Goal: Information Seeking & Learning: Learn about a topic

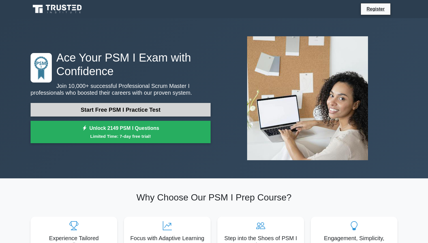
click at [121, 107] on link "Start Free PSM I Practice Test" at bounding box center [121, 110] width 180 height 14
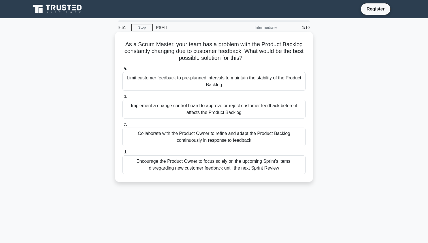
drag, startPoint x: 131, startPoint y: 45, endPoint x: 247, endPoint y: 58, distance: 116.0
click at [247, 58] on h5 "As a Scrum Master, your team has a problem with the Product Backlog constantly …" at bounding box center [214, 51] width 185 height 21
click at [244, 58] on icon ".spinner_0XTQ{transform-origin:center;animation:spinner_y6GP .75s linear infini…" at bounding box center [246, 58] width 7 height 7
drag, startPoint x: 124, startPoint y: 55, endPoint x: 216, endPoint y: 55, distance: 91.8
click at [216, 55] on h5 "As a Scrum Master, your team has a problem with the Product Backlog constantly …" at bounding box center [214, 51] width 185 height 21
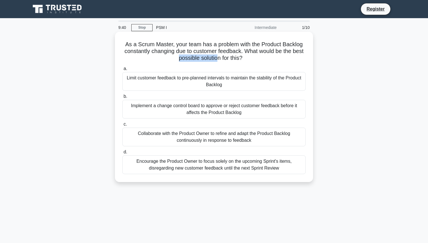
drag, startPoint x: 246, startPoint y: 50, endPoint x: 247, endPoint y: 60, distance: 10.3
click at [247, 60] on h5 "As a Scrum Master, your team has a problem with the Product Backlog constantly …" at bounding box center [214, 51] width 185 height 21
click at [202, 137] on div "Collaborate with the Product Owner to refine and adapt the Product Backlog cont…" at bounding box center [214, 136] width 184 height 19
click at [122, 126] on input "c. Collaborate with the Product Owner to refine and adapt the Product Backlog c…" at bounding box center [122, 124] width 0 height 4
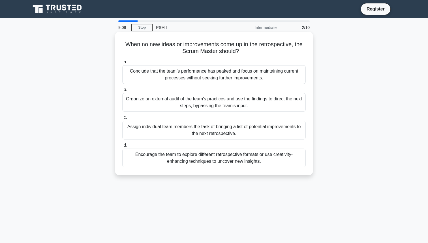
drag, startPoint x: 125, startPoint y: 43, endPoint x: 256, endPoint y: 54, distance: 131.3
click at [256, 54] on h5 "When no new ideas or improvements come up in the retrospective, the Scrum Maste…" at bounding box center [214, 48] width 185 height 14
click at [246, 52] on h5 "When no new ideas or improvements come up in the retrospective, the Scrum Maste…" at bounding box center [214, 48] width 185 height 14
click at [199, 161] on div "Encourage the team to explore different retrospective formats or use creativity…" at bounding box center [214, 157] width 184 height 19
click at [122, 147] on input "d. Encourage the team to explore different retrospective formats or use creativ…" at bounding box center [122, 145] width 0 height 4
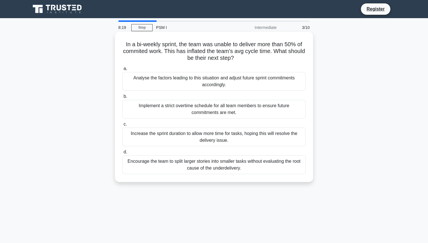
click at [217, 78] on div "Analyse the factors leading to this situation and adjust future sprint commitme…" at bounding box center [214, 81] width 184 height 19
click at [122, 71] on input "a. Analyse the factors leading to this situation and adjust future sprint commi…" at bounding box center [122, 69] width 0 height 4
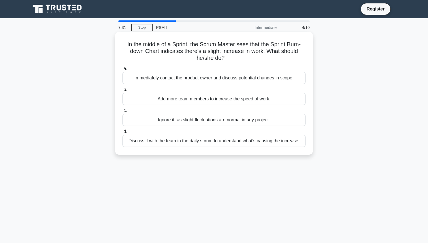
click at [190, 121] on div "Ignore it, as slight fluctuations are normal in any project." at bounding box center [214, 120] width 184 height 12
click at [122, 112] on input "c. Ignore it, as slight fluctuations are normal in any project." at bounding box center [122, 111] width 0 height 4
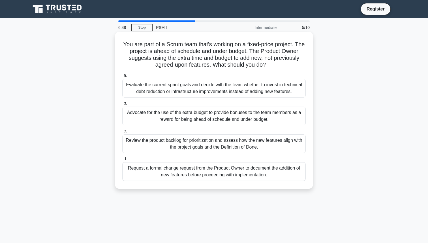
click at [241, 144] on div "Review the product backlog for prioritization and assess how the new features a…" at bounding box center [214, 143] width 184 height 19
click at [122, 133] on input "c. Review the product backlog for prioritization and assess how the new feature…" at bounding box center [122, 131] width 0 height 4
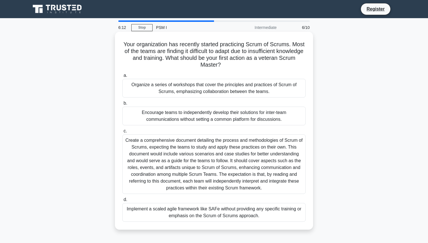
click at [193, 89] on div "Organize a series of workshops that cover the principles and practices of Scrum…" at bounding box center [214, 88] width 184 height 19
click at [122, 77] on input "a. Organize a series of workshops that cover the principles and practices of Sc…" at bounding box center [122, 76] width 0 height 4
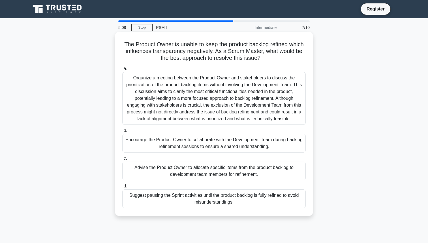
click at [221, 145] on div "Encourage the Product Owner to collaborate with the Development Team during bac…" at bounding box center [214, 143] width 184 height 19
click at [122, 132] on input "b. Encourage the Product Owner to collaborate with the Development Team during …" at bounding box center [122, 131] width 0 height 4
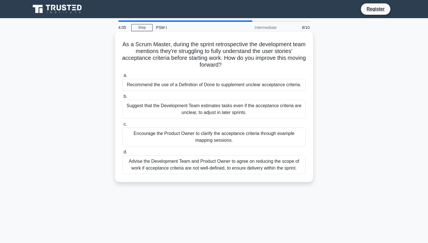
click at [184, 137] on div "Encourage the Product Owner to clarify the acceptance criteria through example …" at bounding box center [214, 136] width 184 height 19
click at [122, 126] on input "c. Encourage the Product Owner to clarify the acceptance criteria through examp…" at bounding box center [122, 124] width 0 height 4
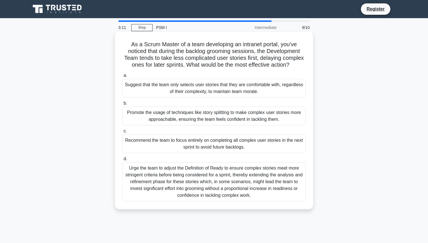
click at [222, 120] on div "Promote the usage of techniques like story splitting to make complex user stori…" at bounding box center [214, 116] width 184 height 19
click at [122, 105] on input "b. Promote the usage of techniques like story splitting to make complex user st…" at bounding box center [122, 103] width 0 height 4
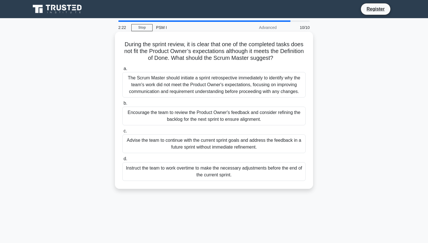
click at [248, 120] on div "Encourage the team to review the Product Owner's feedback and consider refining…" at bounding box center [214, 116] width 184 height 19
click at [122, 105] on input "b. Encourage the team to review the Product Owner's feedback and consider refin…" at bounding box center [122, 103] width 0 height 4
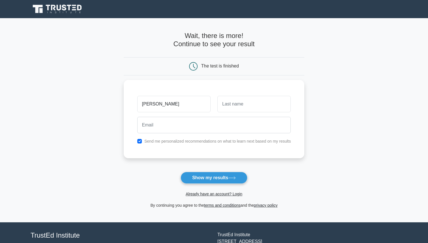
type input "Kushal"
type input "Sharma"
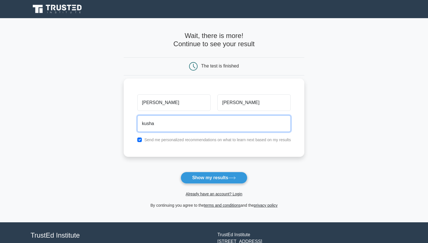
type input "kushalsharma912@gmail.com"
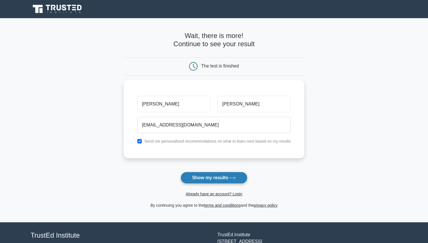
click at [215, 179] on button "Show my results" at bounding box center [214, 178] width 67 height 12
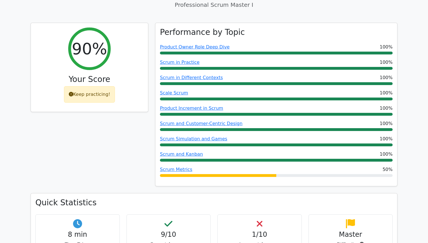
scroll to position [227, 0]
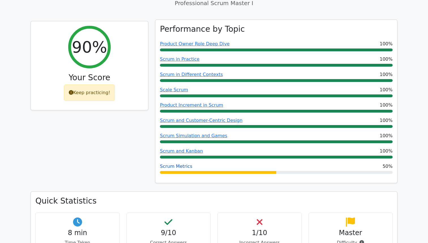
click at [180, 163] on link "Scrum Metrics" at bounding box center [176, 165] width 32 height 5
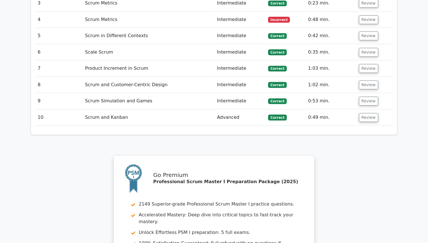
scroll to position [748, 0]
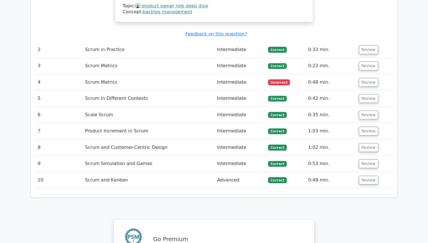
click at [137, 74] on td "Scrum Metrics" at bounding box center [149, 82] width 132 height 16
click at [95, 74] on td "Scrum Metrics" at bounding box center [149, 82] width 132 height 16
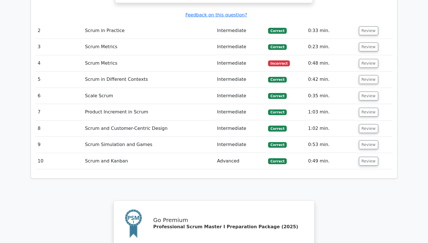
scroll to position [777, 0]
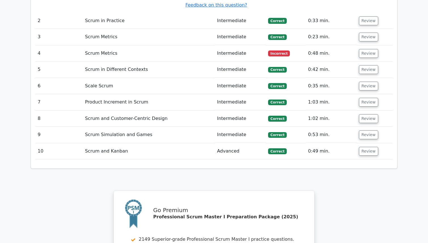
click at [357, 45] on td "Review" at bounding box center [375, 53] width 36 height 16
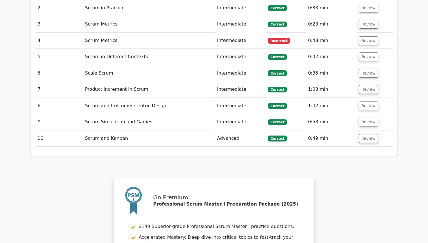
scroll to position [792, 0]
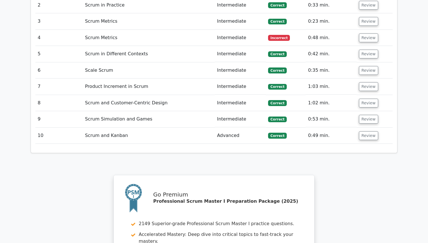
click at [343, 30] on td "0:48 min." at bounding box center [331, 38] width 51 height 16
click at [365, 33] on button "Review" at bounding box center [368, 37] width 19 height 9
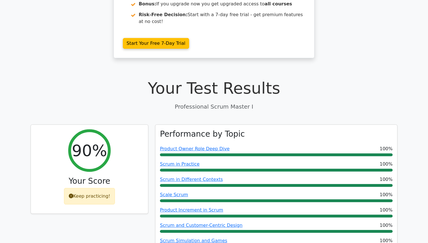
scroll to position [0, 0]
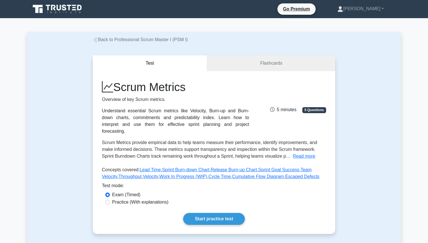
drag, startPoint x: 102, startPoint y: 109, endPoint x: 214, endPoint y: 125, distance: 113.3
click at [214, 125] on div "Understand essential Scrum metrics like Velocity, Burn-up and Burn-down charts,…" at bounding box center [175, 120] width 147 height 27
click at [255, 68] on link "Flashcards" at bounding box center [271, 63] width 128 height 16
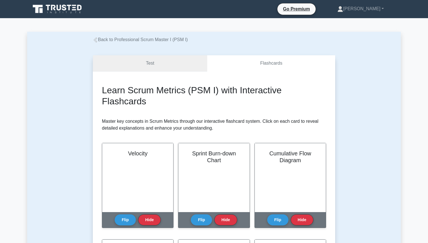
click at [140, 68] on link "Test" at bounding box center [150, 63] width 114 height 16
